Goal: Task Accomplishment & Management: Complete application form

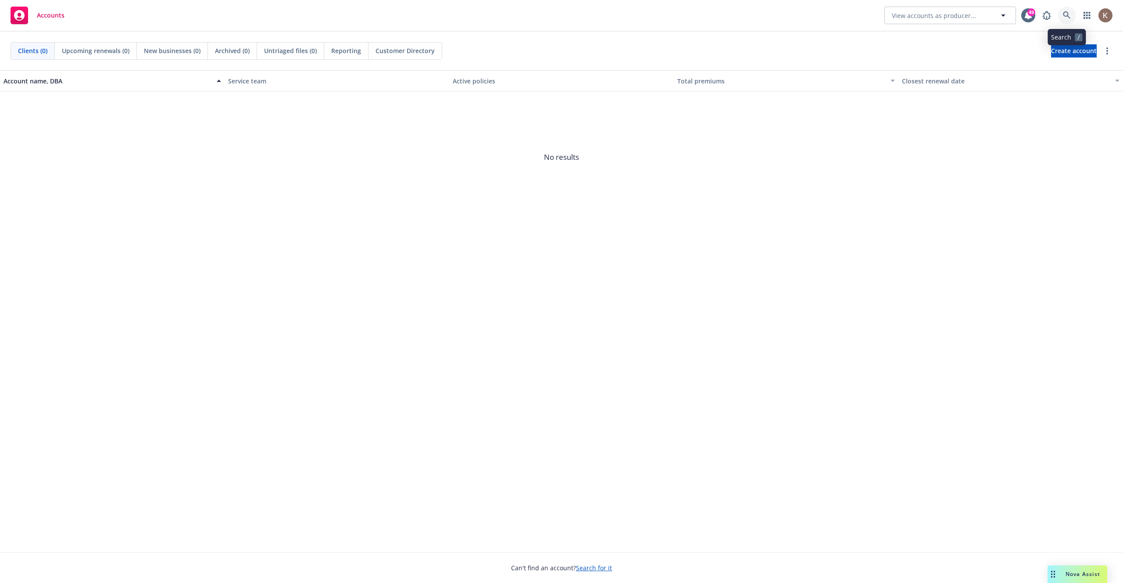
click at [1068, 16] on icon at bounding box center [1066, 14] width 7 height 7
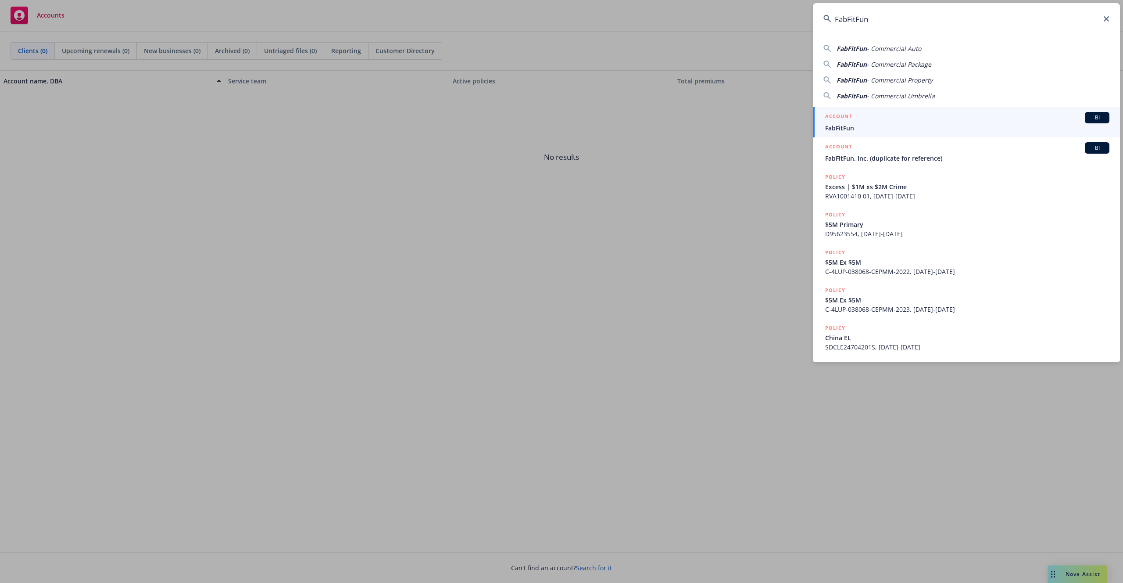
type input "FabFitFun"
click at [1001, 118] on div "ACCOUNT BI" at bounding box center [967, 117] width 284 height 11
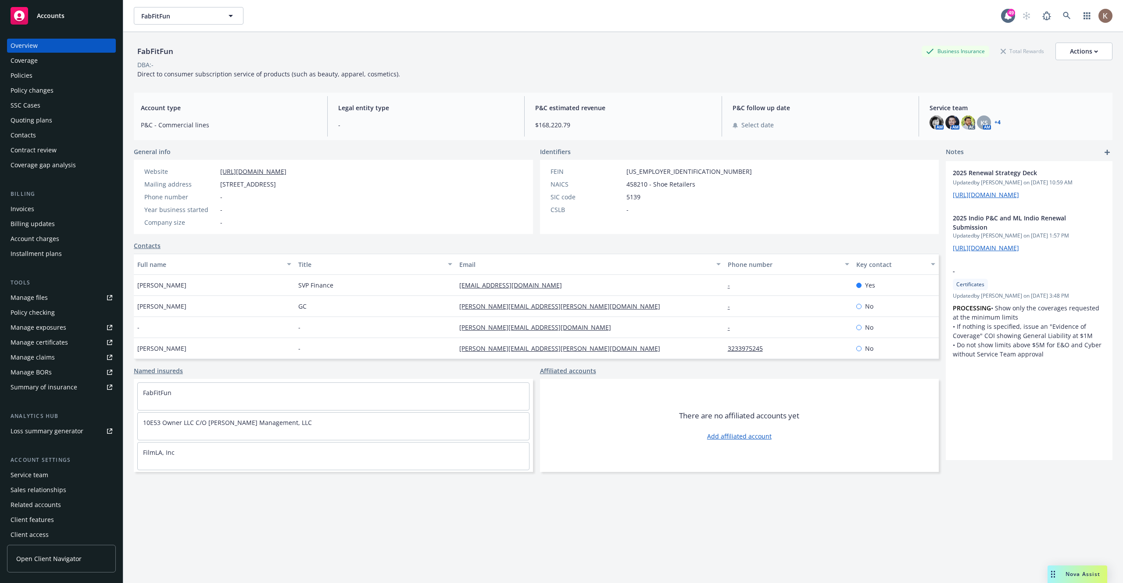
scroll to position [4, 0]
click at [57, 517] on div "Client features" at bounding box center [62, 516] width 102 height 14
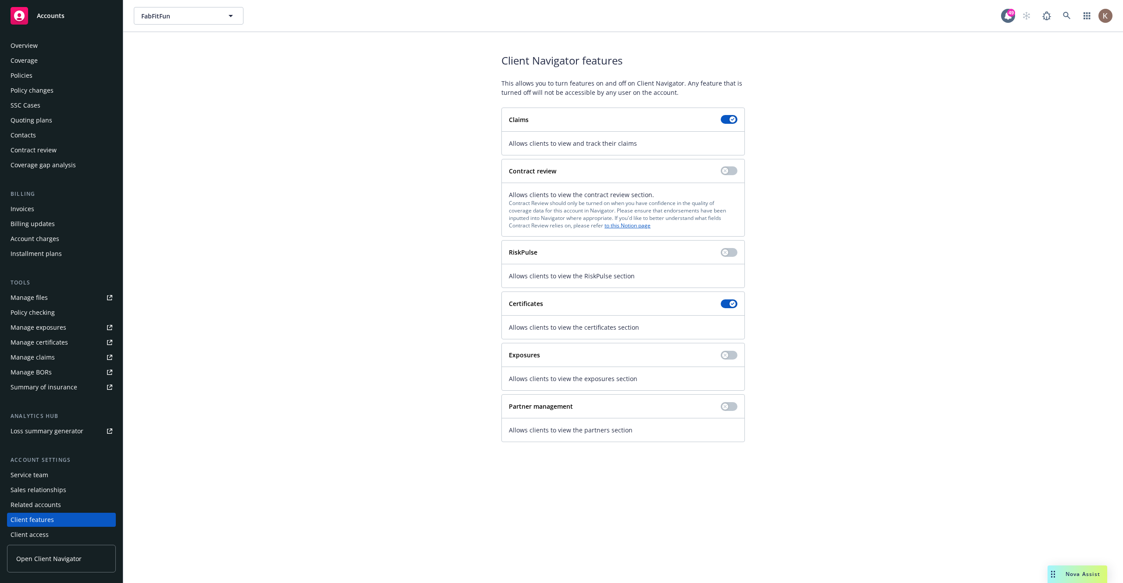
scroll to position [4, 0]
click at [732, 402] on button "button" at bounding box center [729, 406] width 17 height 9
click at [69, 556] on span "Open Client Navigator" at bounding box center [48, 558] width 65 height 9
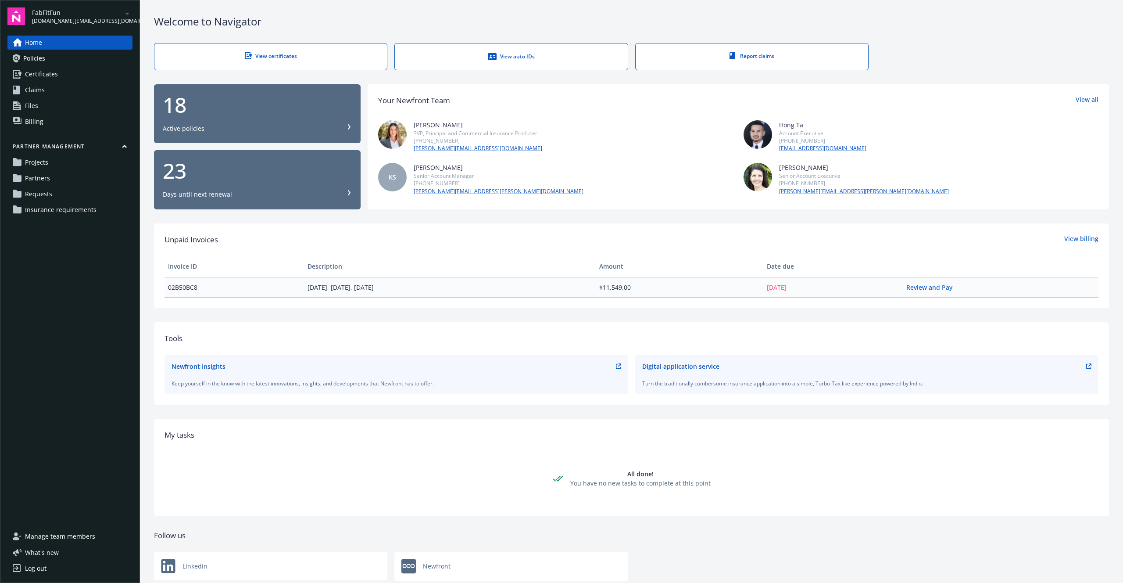
click at [81, 213] on span "Insurance requirements" at bounding box center [61, 210] width 72 height 14
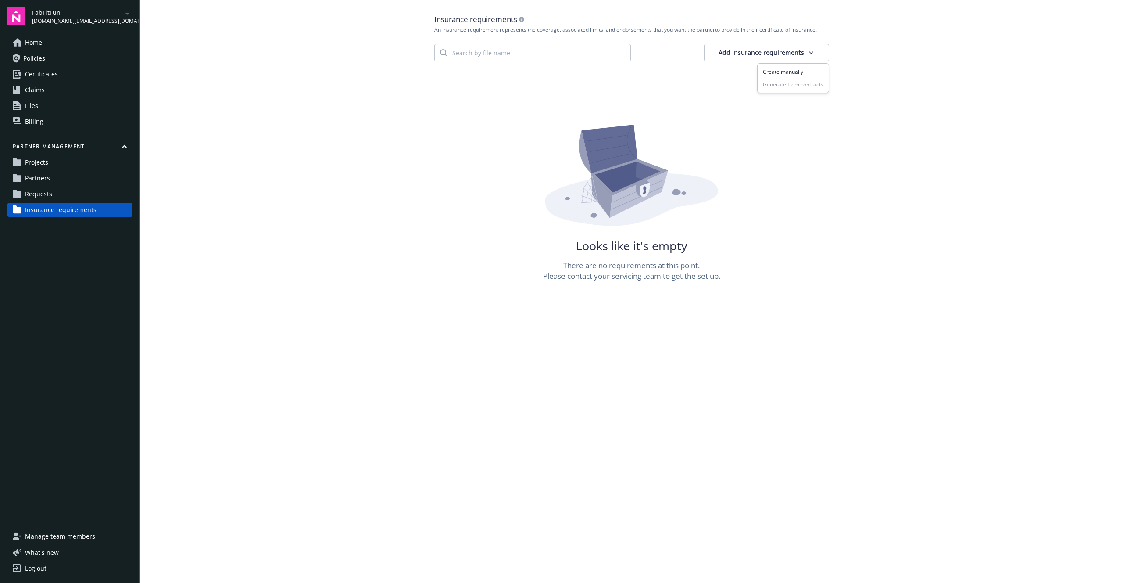
click at [770, 48] on html "FabFitFun [DOMAIN_NAME][EMAIL_ADDRESS][DOMAIN_NAME] Home Policies Certificates …" at bounding box center [561, 291] width 1123 height 583
click at [921, 47] on html "FabFitFun [DOMAIN_NAME][EMAIL_ADDRESS][DOMAIN_NAME] Home Policies Certificates …" at bounding box center [561, 291] width 1123 height 583
click at [788, 51] on html "FabFitFun [DOMAIN_NAME][EMAIL_ADDRESS][DOMAIN_NAME] Home Policies Certificates …" at bounding box center [561, 291] width 1123 height 583
click at [786, 71] on div "Create manually" at bounding box center [794, 71] width 68 height 13
